Goal: Task Accomplishment & Management: Use online tool/utility

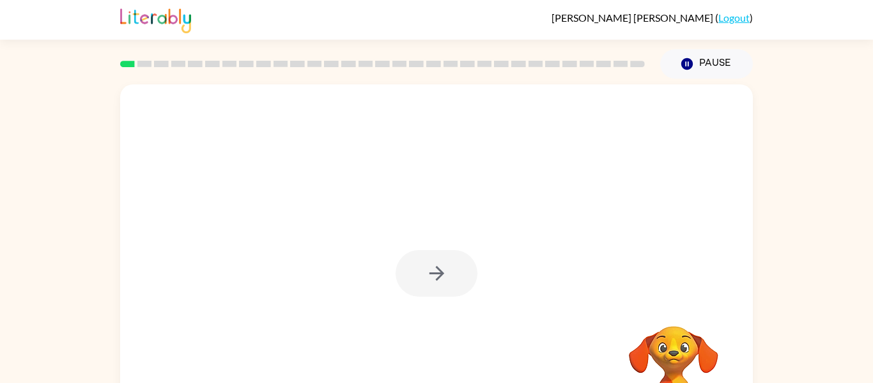
click at [434, 278] on div at bounding box center [437, 273] width 82 height 47
click at [430, 277] on icon "button" at bounding box center [437, 273] width 22 height 22
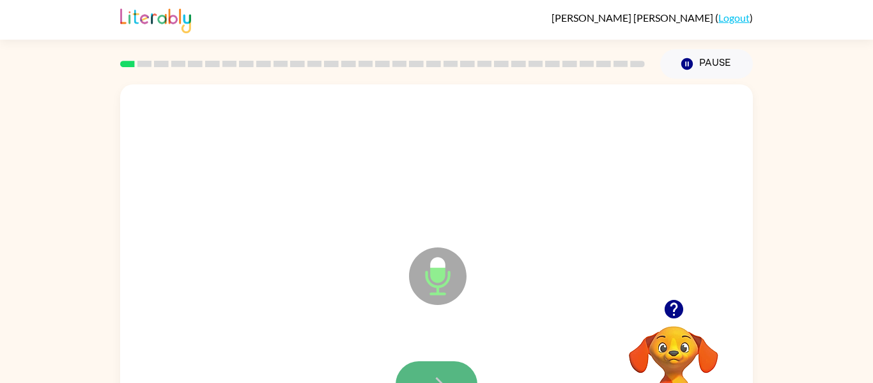
click at [446, 373] on icon "button" at bounding box center [437, 384] width 22 height 22
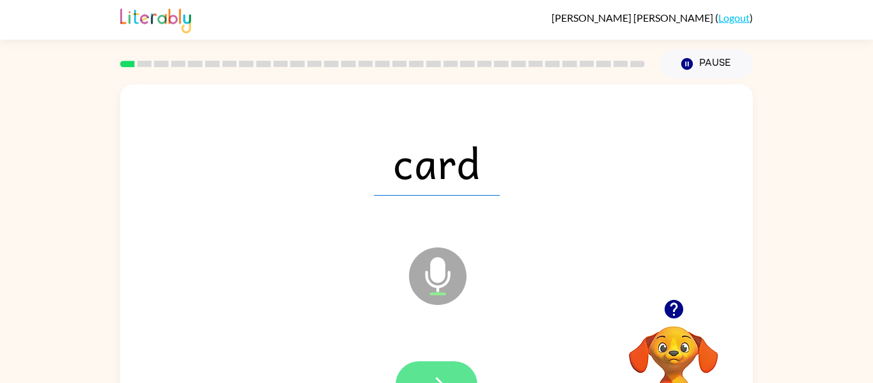
click at [439, 375] on icon "button" at bounding box center [437, 384] width 22 height 22
click at [422, 375] on button "button" at bounding box center [437, 384] width 82 height 47
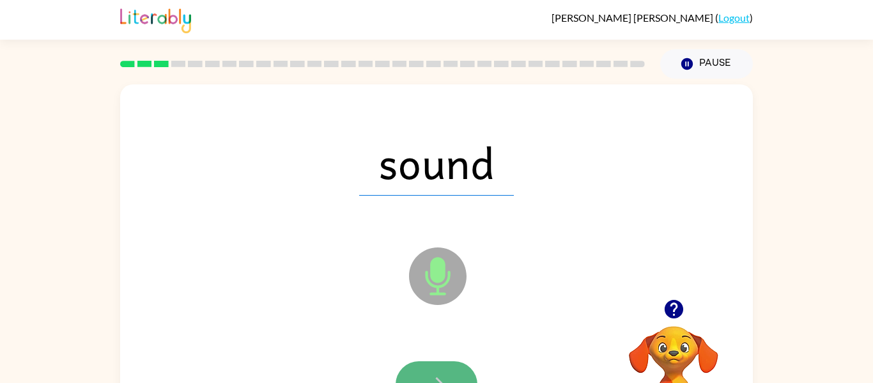
click at [425, 370] on button "button" at bounding box center [437, 384] width 82 height 47
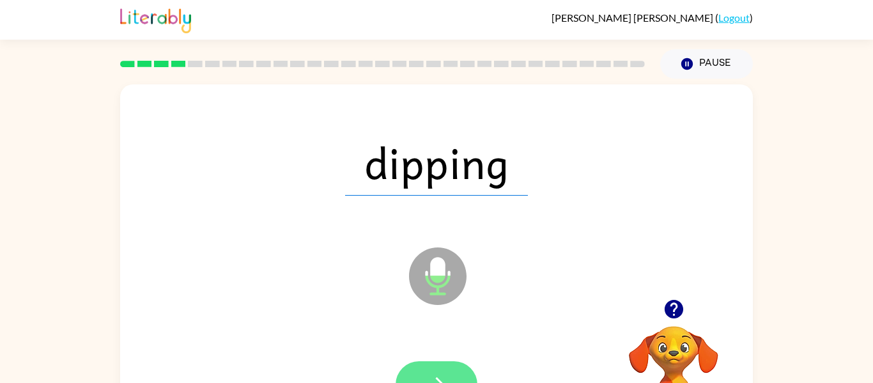
click at [448, 370] on button "button" at bounding box center [437, 384] width 82 height 47
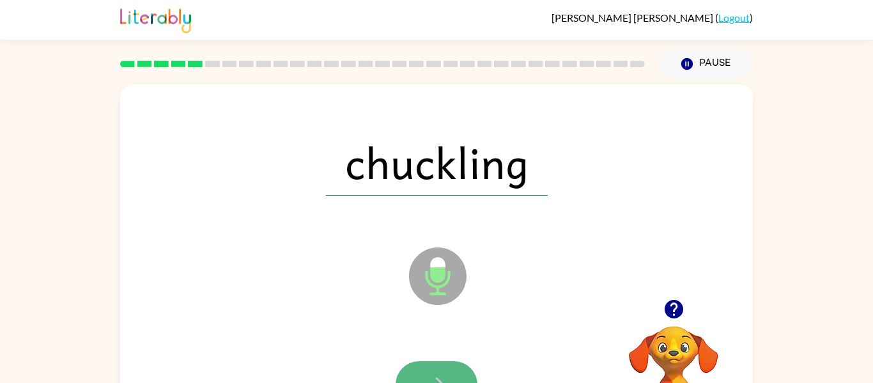
click at [445, 375] on icon "button" at bounding box center [437, 384] width 22 height 22
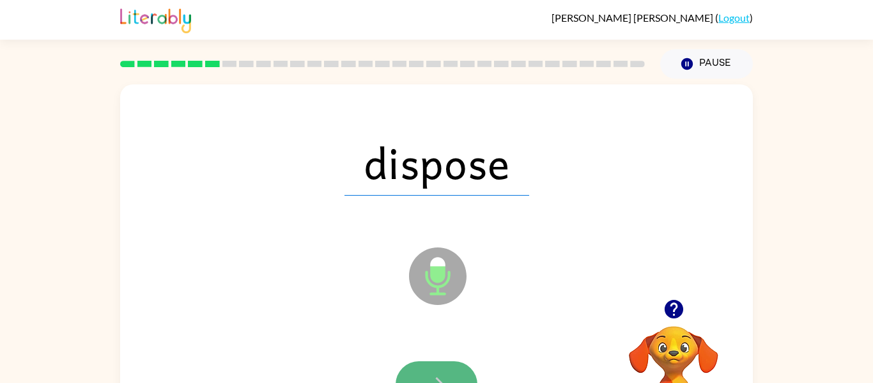
click at [452, 365] on button "button" at bounding box center [437, 384] width 82 height 47
click at [443, 368] on button "button" at bounding box center [437, 384] width 82 height 47
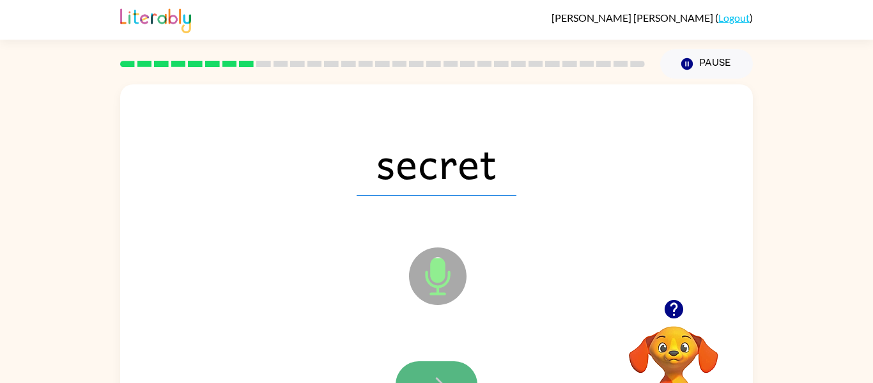
click at [439, 370] on button "button" at bounding box center [437, 384] width 82 height 47
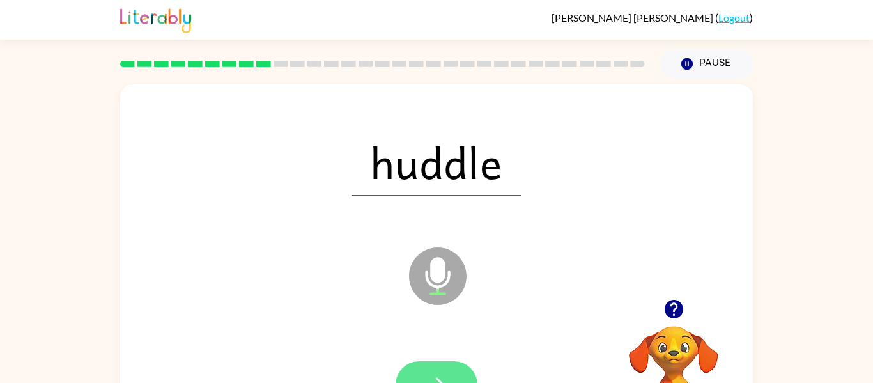
click at [437, 366] on button "button" at bounding box center [437, 384] width 82 height 47
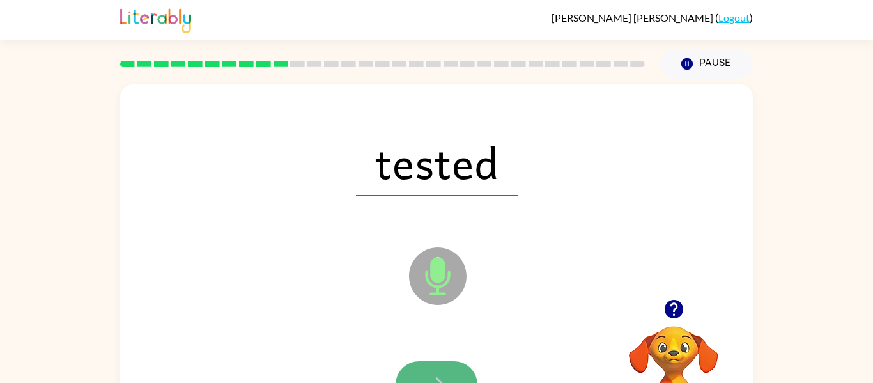
click at [437, 366] on button "button" at bounding box center [437, 384] width 82 height 47
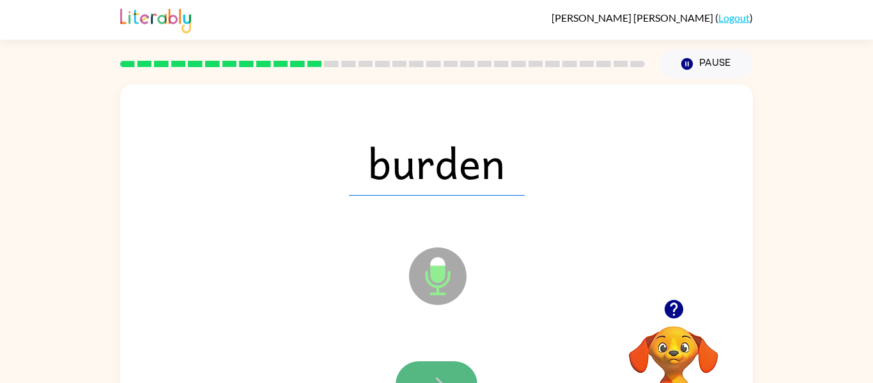
click at [437, 366] on button "button" at bounding box center [437, 384] width 82 height 47
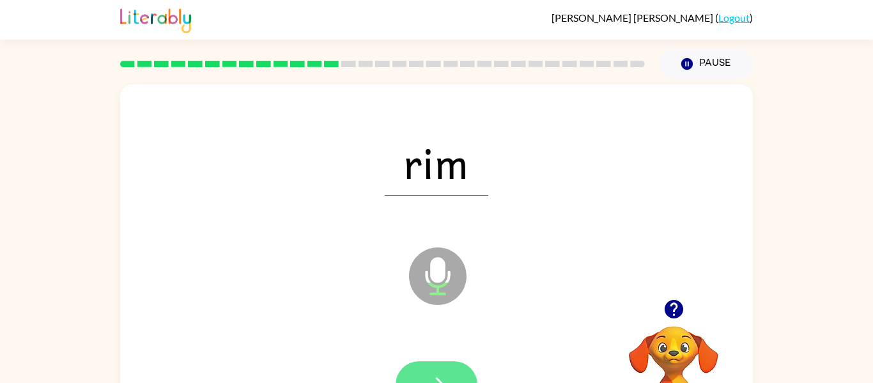
click at [436, 366] on button "button" at bounding box center [437, 384] width 82 height 47
click at [440, 365] on button "button" at bounding box center [437, 384] width 82 height 47
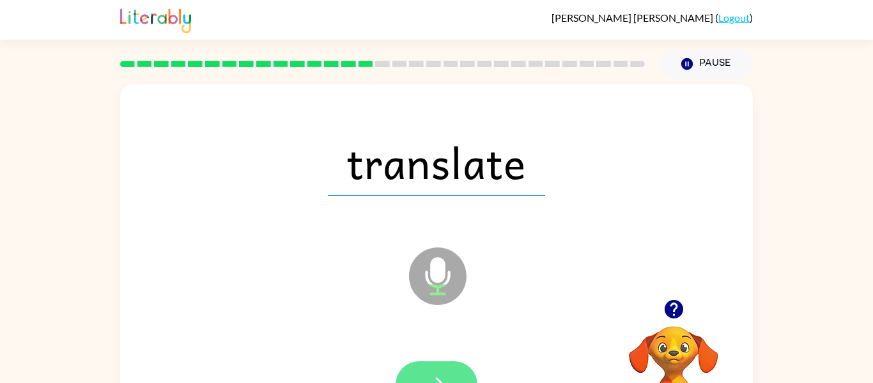
click at [439, 368] on button "button" at bounding box center [437, 384] width 82 height 47
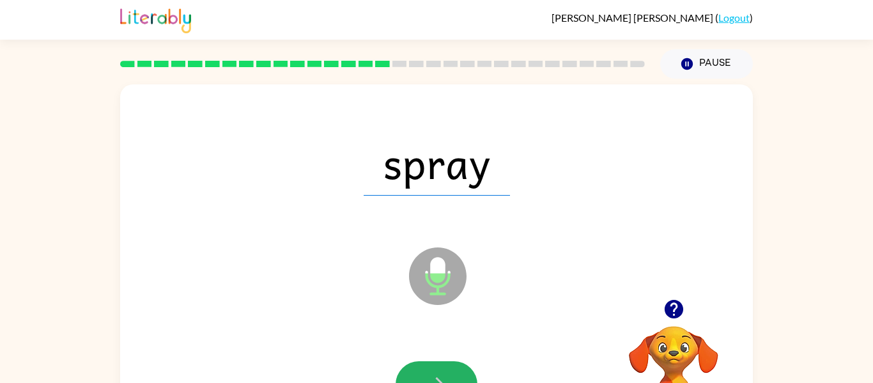
click at [435, 364] on button "button" at bounding box center [437, 384] width 82 height 47
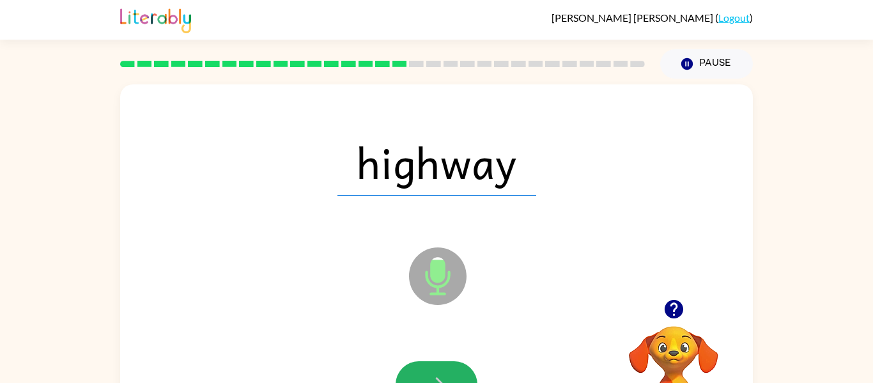
click at [435, 364] on button "button" at bounding box center [437, 384] width 82 height 47
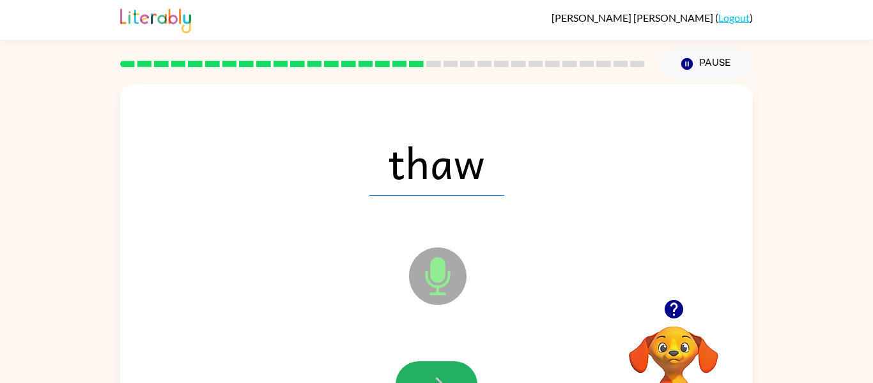
click at [435, 364] on button "button" at bounding box center [437, 384] width 82 height 47
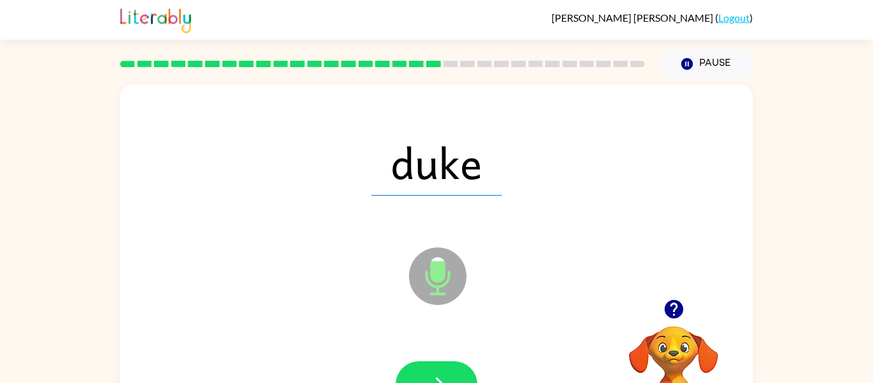
click at [435, 364] on button "button" at bounding box center [437, 384] width 82 height 47
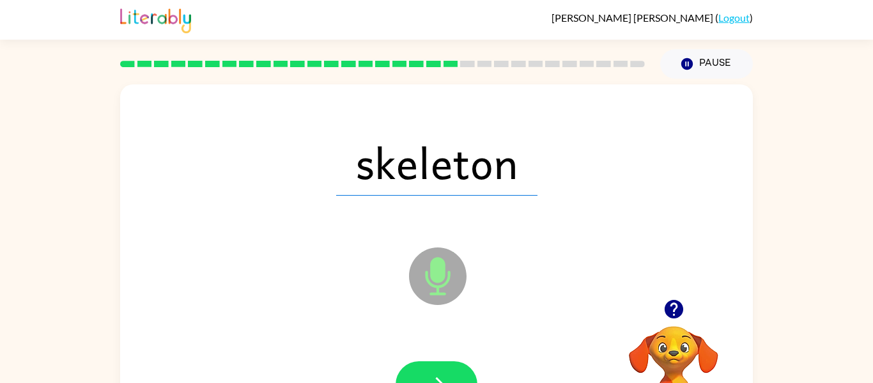
click at [435, 364] on button "button" at bounding box center [437, 384] width 82 height 47
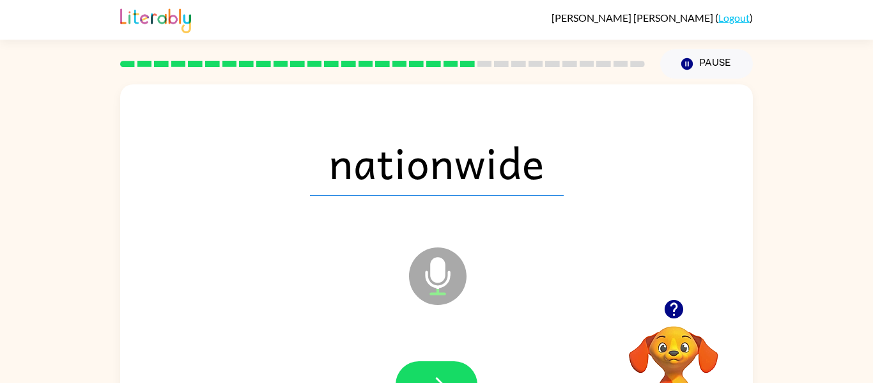
click at [435, 364] on button "button" at bounding box center [437, 384] width 82 height 47
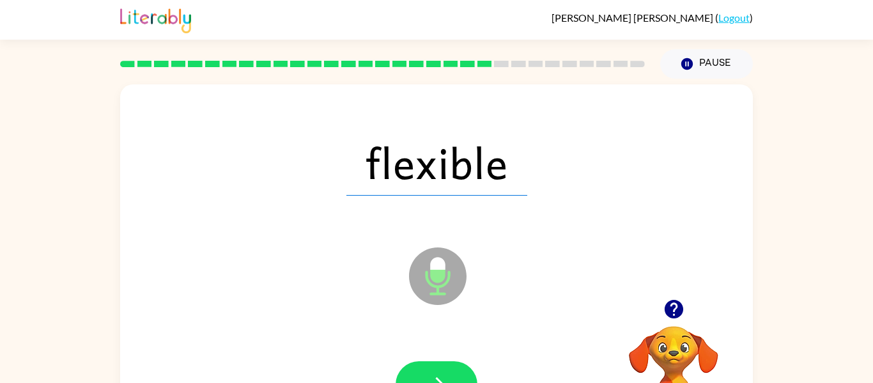
click at [435, 364] on button "button" at bounding box center [437, 384] width 82 height 47
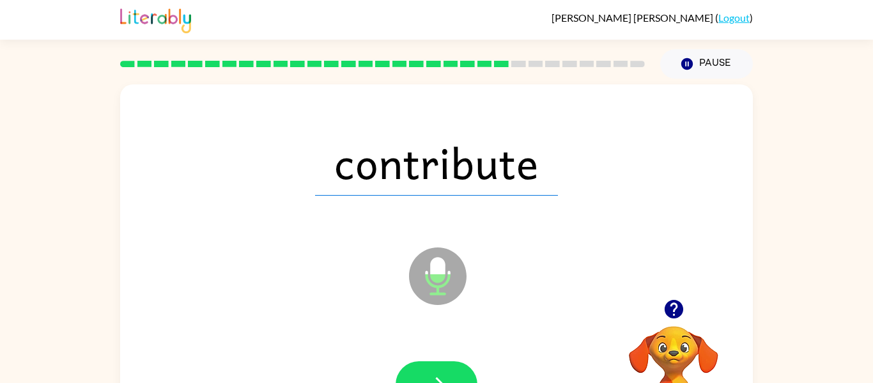
click at [435, 364] on button "button" at bounding box center [437, 384] width 82 height 47
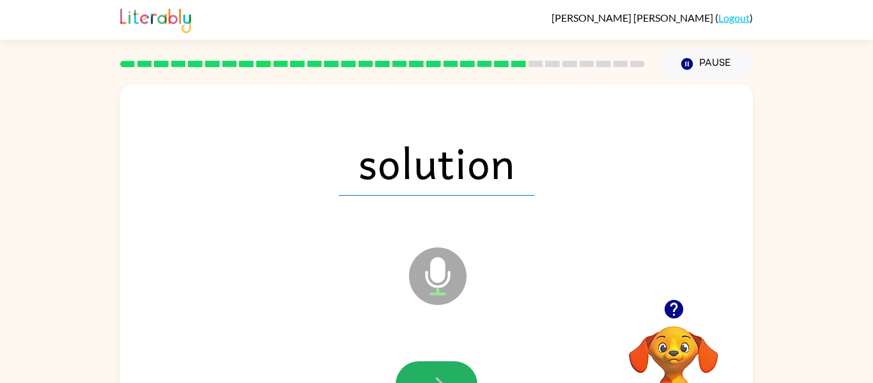
click at [435, 364] on button "button" at bounding box center [437, 384] width 82 height 47
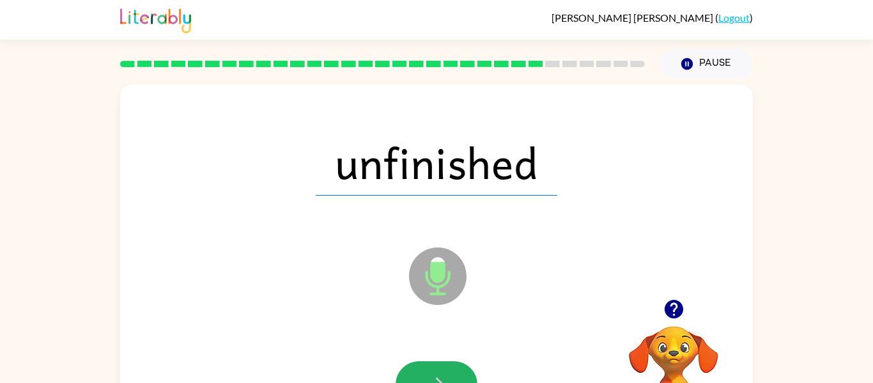
click at [435, 364] on button "button" at bounding box center [437, 384] width 82 height 47
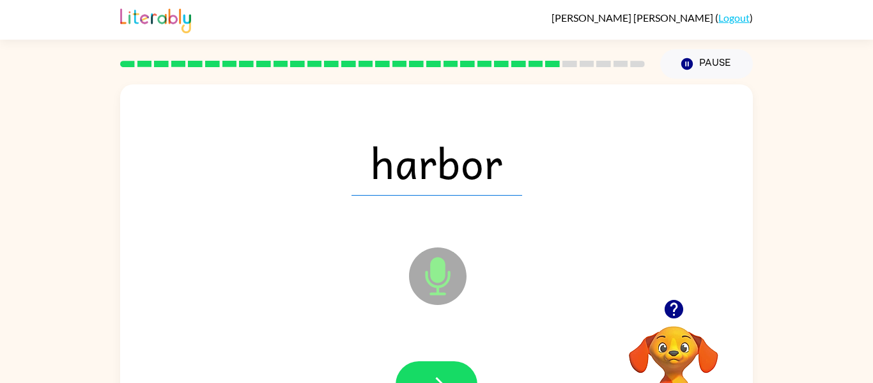
click at [435, 364] on button "button" at bounding box center [437, 384] width 82 height 47
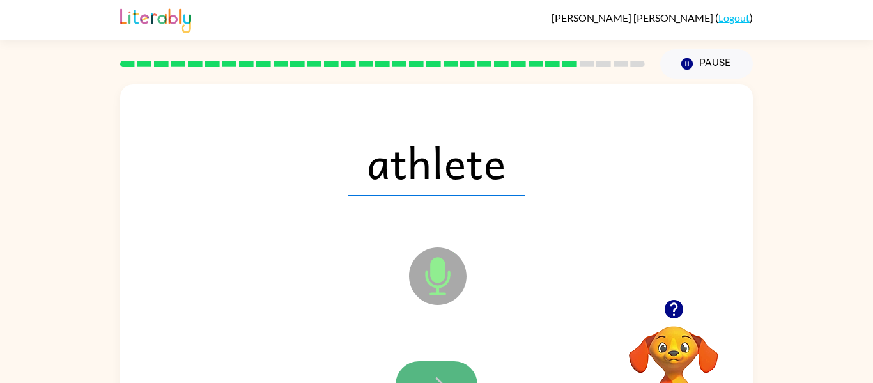
click at [436, 366] on button "button" at bounding box center [437, 384] width 82 height 47
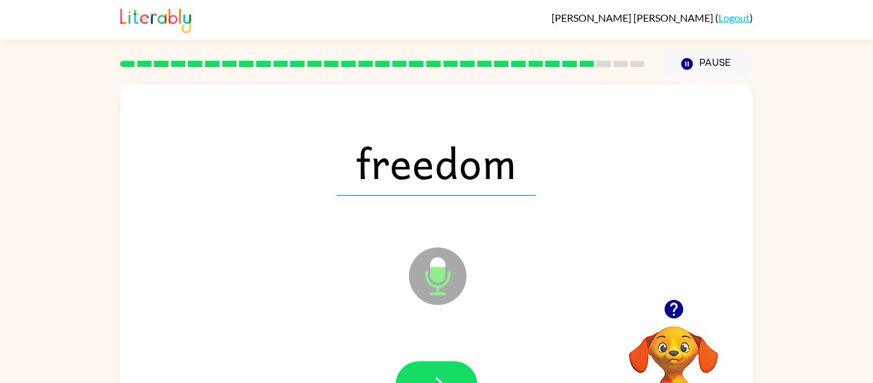
click at [435, 366] on button "button" at bounding box center [437, 384] width 82 height 47
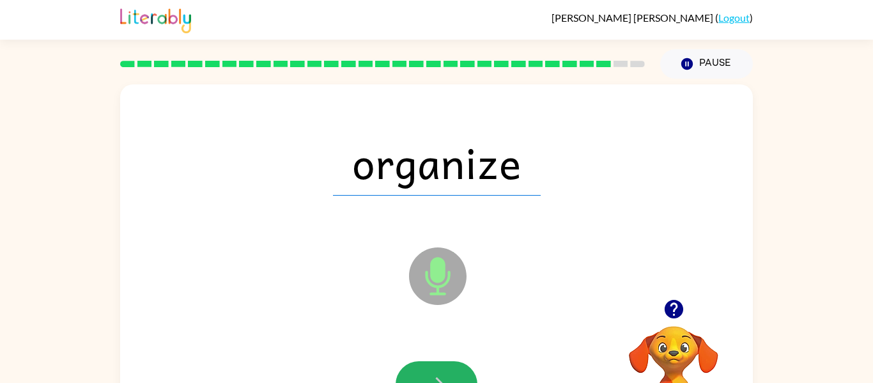
click at [435, 366] on button "button" at bounding box center [437, 384] width 82 height 47
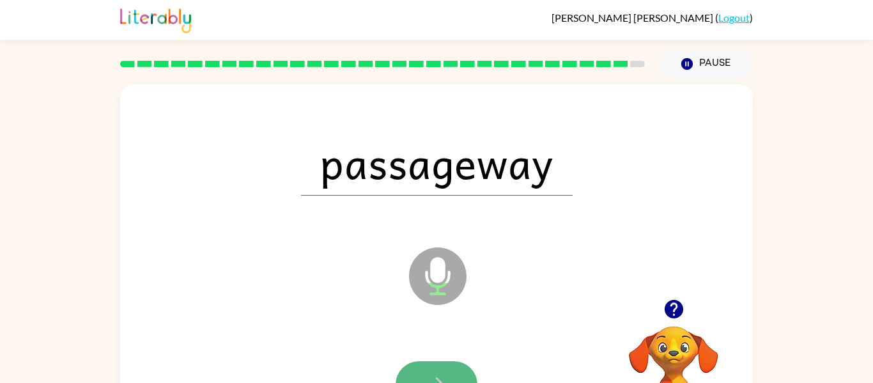
click at [435, 366] on button "button" at bounding box center [437, 384] width 82 height 47
click at [435, 366] on div at bounding box center [437, 384] width 82 height 47
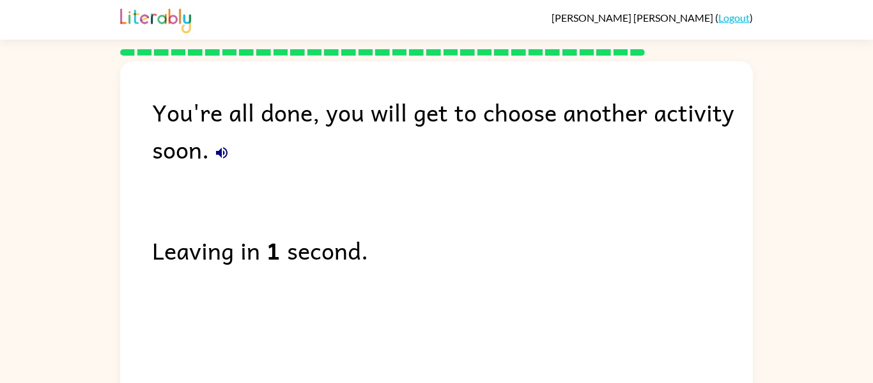
click at [224, 147] on icon "button" at bounding box center [221, 152] width 15 height 15
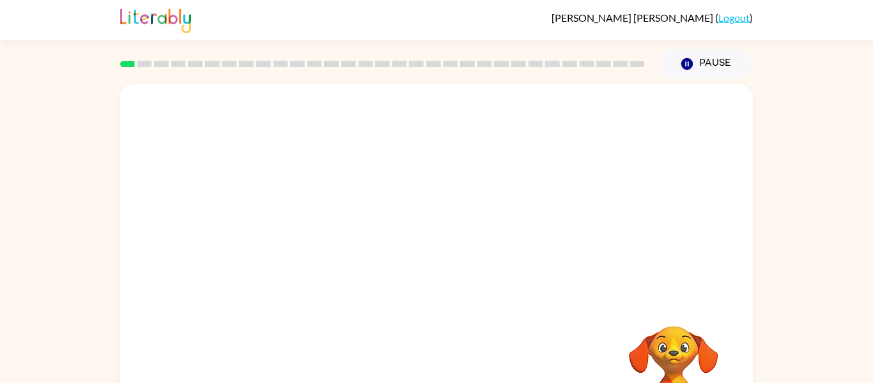
click at [394, 189] on video "Your browser must support playing .mp4 files to use Literably. Please try using…" at bounding box center [436, 191] width 633 height 215
click at [398, 197] on video "Your browser must support playing .mp4 files to use Literably. Please try using…" at bounding box center [436, 191] width 633 height 215
click at [443, 283] on div at bounding box center [437, 273] width 82 height 47
click at [439, 277] on icon "button" at bounding box center [436, 273] width 15 height 15
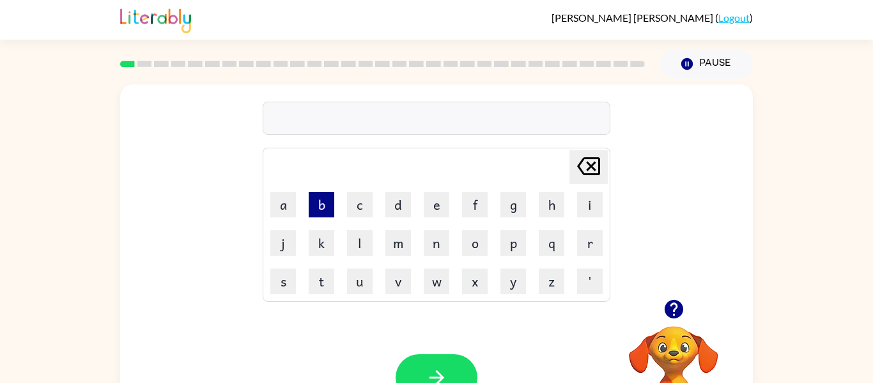
click at [324, 204] on button "b" at bounding box center [322, 205] width 26 height 26
click at [475, 247] on button "o" at bounding box center [475, 243] width 26 height 26
click at [583, 244] on button "r" at bounding box center [590, 243] width 26 height 26
click at [398, 211] on button "d" at bounding box center [398, 205] width 26 height 26
click at [436, 206] on button "e" at bounding box center [437, 205] width 26 height 26
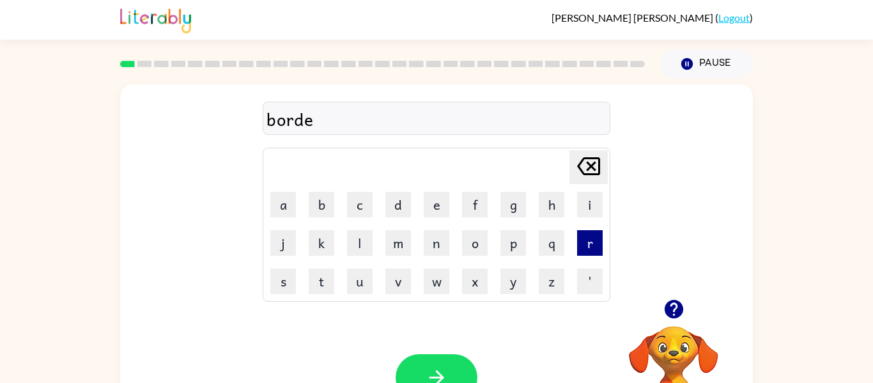
click at [590, 244] on button "r" at bounding box center [590, 243] width 26 height 26
click at [429, 368] on icon "button" at bounding box center [437, 377] width 22 height 22
click at [589, 238] on button "r" at bounding box center [590, 243] width 26 height 26
click at [478, 239] on button "o" at bounding box center [475, 243] width 26 height 26
click at [365, 284] on button "u" at bounding box center [360, 282] width 26 height 26
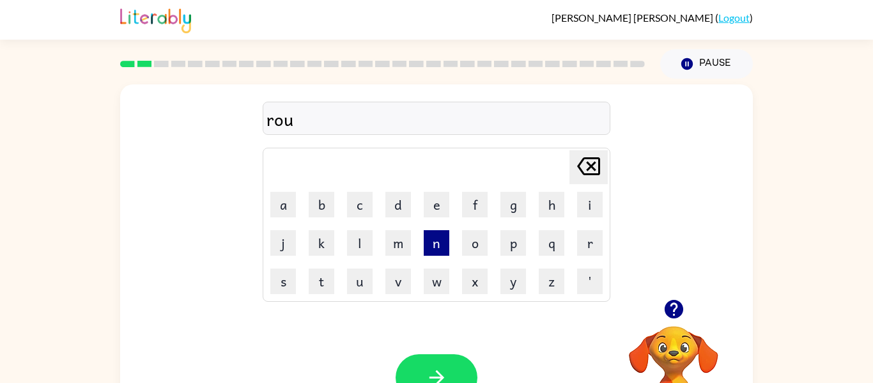
click at [440, 237] on button "n" at bounding box center [437, 243] width 26 height 26
click at [391, 209] on button "d" at bounding box center [398, 205] width 26 height 26
click at [443, 359] on button "button" at bounding box center [437, 377] width 82 height 47
click at [405, 249] on button "m" at bounding box center [398, 243] width 26 height 26
click at [292, 203] on button "a" at bounding box center [283, 205] width 26 height 26
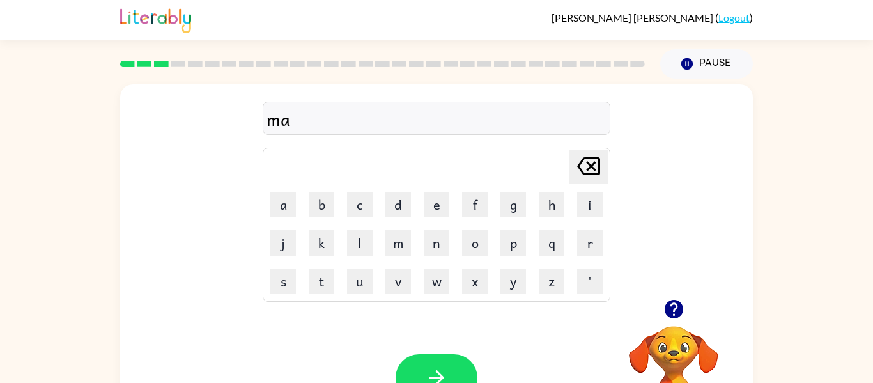
click at [570, 210] on table "Delete Delete last character input a b c d e f g h i j k l m n o p q r s t u v …" at bounding box center [436, 224] width 347 height 153
click at [588, 212] on button "i" at bounding box center [590, 205] width 26 height 26
click at [588, 166] on icon "Delete Delete last character input" at bounding box center [588, 166] width 31 height 31
click at [287, 279] on button "s" at bounding box center [283, 282] width 26 height 26
click at [590, 214] on button "i" at bounding box center [590, 205] width 26 height 26
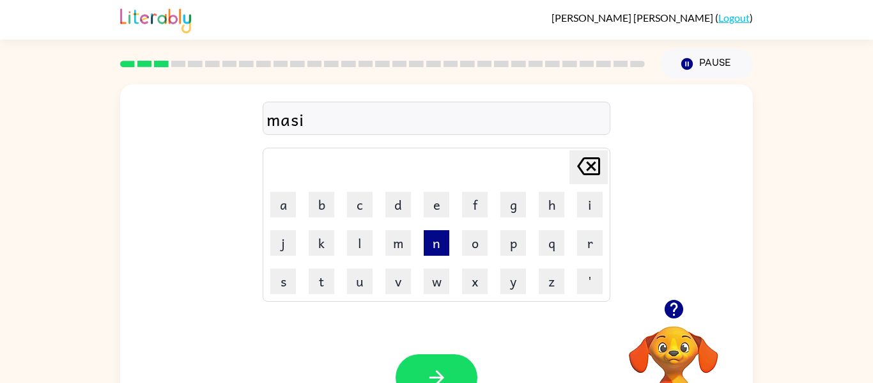
click at [438, 251] on button "n" at bounding box center [437, 243] width 26 height 26
click at [420, 372] on button "button" at bounding box center [437, 377] width 82 height 47
click at [332, 283] on button "t" at bounding box center [322, 282] width 26 height 26
click at [589, 247] on button "r" at bounding box center [590, 243] width 26 height 26
click at [592, 211] on button "i" at bounding box center [590, 205] width 26 height 26
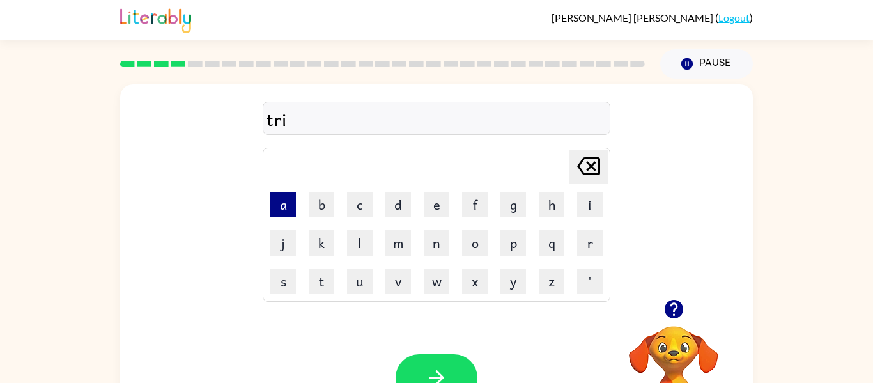
click at [282, 210] on button "a" at bounding box center [283, 205] width 26 height 26
click at [444, 249] on button "n" at bounding box center [437, 243] width 26 height 26
click at [595, 163] on icon at bounding box center [588, 166] width 23 height 18
click at [596, 164] on icon "Delete Delete last character input" at bounding box center [588, 166] width 31 height 31
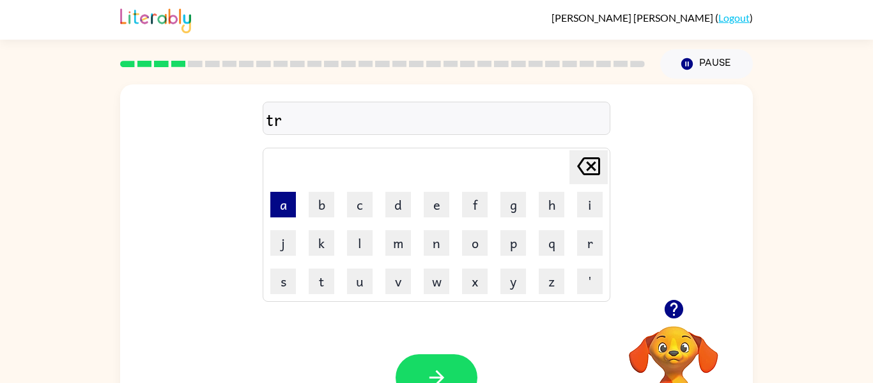
click at [274, 208] on button "a" at bounding box center [283, 205] width 26 height 26
click at [583, 207] on button "i" at bounding box center [590, 205] width 26 height 26
click at [456, 229] on td "o" at bounding box center [474, 242] width 37 height 37
click at [447, 238] on button "n" at bounding box center [437, 243] width 26 height 26
click at [453, 364] on button "button" at bounding box center [437, 377] width 82 height 47
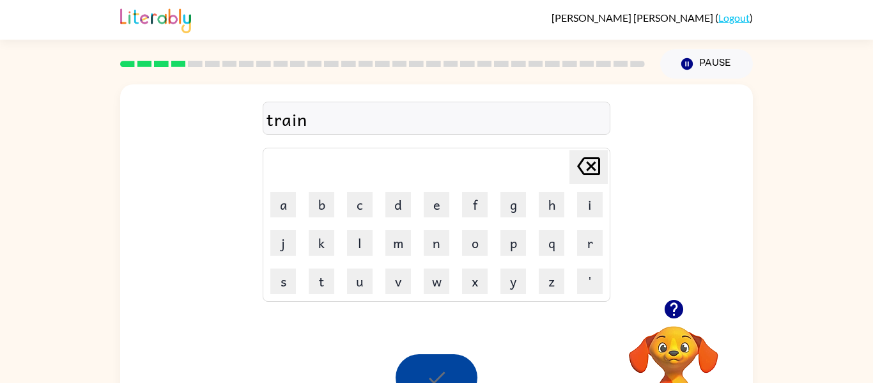
click at [453, 364] on div at bounding box center [437, 377] width 82 height 47
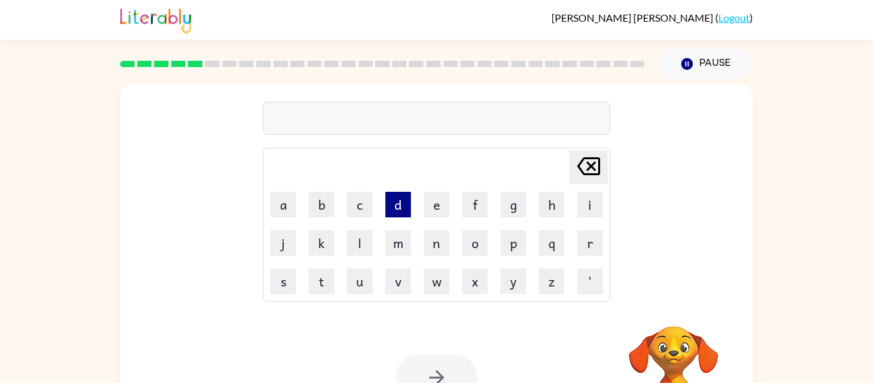
click at [393, 201] on button "d" at bounding box center [398, 205] width 26 height 26
click at [428, 212] on button "e" at bounding box center [437, 205] width 26 height 26
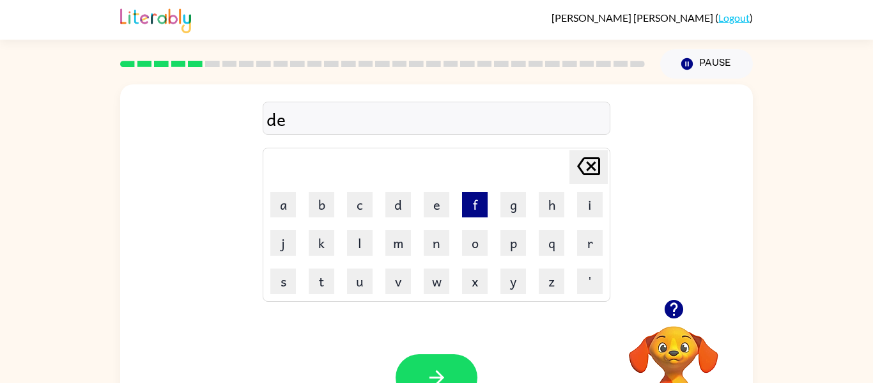
click at [483, 203] on button "f" at bounding box center [475, 205] width 26 height 26
click at [426, 206] on button "e" at bounding box center [437, 205] width 26 height 26
click at [434, 245] on button "n" at bounding box center [437, 243] width 26 height 26
click at [362, 203] on button "c" at bounding box center [360, 205] width 26 height 26
type button "c"
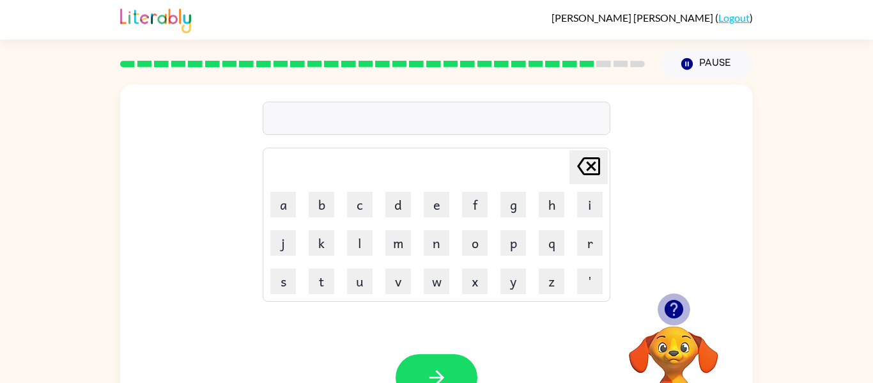
click at [675, 314] on icon "button" at bounding box center [673, 309] width 19 height 19
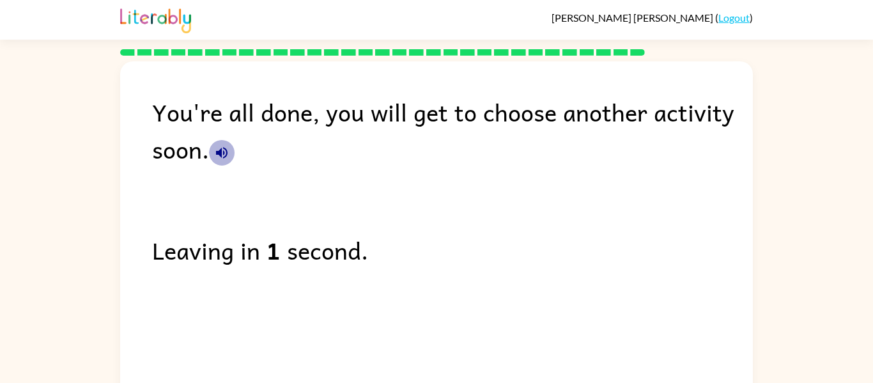
click at [219, 150] on icon "button" at bounding box center [222, 153] width 12 height 12
